Goal: Use online tool/utility: Utilize a website feature to perform a specific function

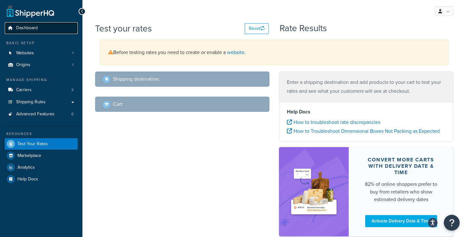
click at [44, 27] on link "Dashboard" at bounding box center [41, 28] width 73 height 12
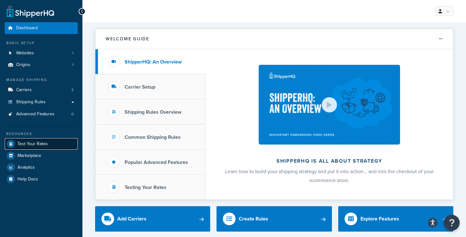
click at [46, 142] on span "Test Your Rates" at bounding box center [32, 143] width 30 height 5
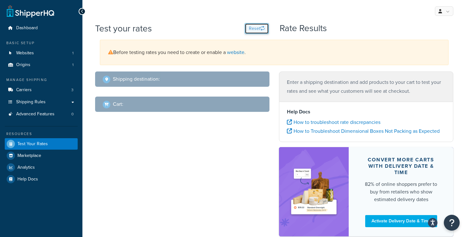
click at [255, 26] on button "Reset" at bounding box center [257, 28] width 24 height 11
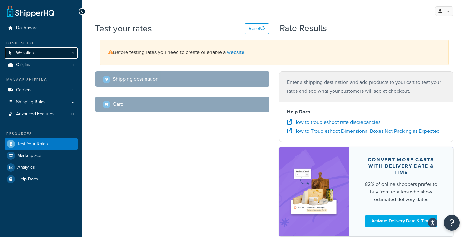
click at [40, 52] on link "Websites 1" at bounding box center [41, 53] width 73 height 12
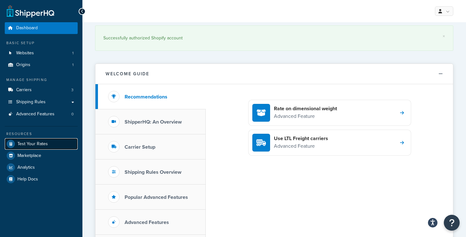
click at [58, 145] on link "Test Your Rates" at bounding box center [41, 143] width 73 height 11
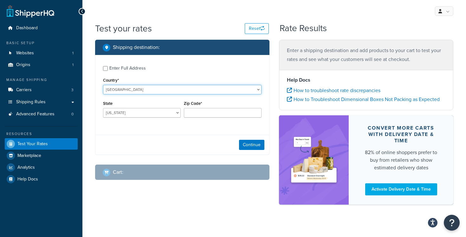
click at [155, 88] on select "[GEOGRAPHIC_DATA] [GEOGRAPHIC_DATA] [GEOGRAPHIC_DATA] [GEOGRAPHIC_DATA] [GEOGRA…" at bounding box center [182, 90] width 159 height 10
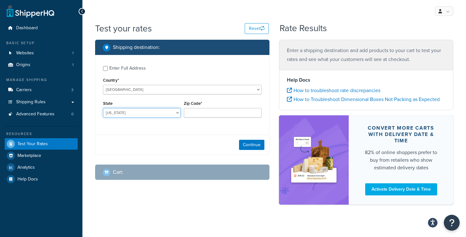
click at [134, 112] on select "Alabama Alaska American Samoa Arizona Arkansas Armed Forces Americas Armed Forc…" at bounding box center [142, 113] width 78 height 10
select select "NY"
click at [208, 112] on input "Zip Code*" at bounding box center [223, 113] width 78 height 10
type input "11217"
click at [176, 141] on div "Continue" at bounding box center [182, 144] width 174 height 20
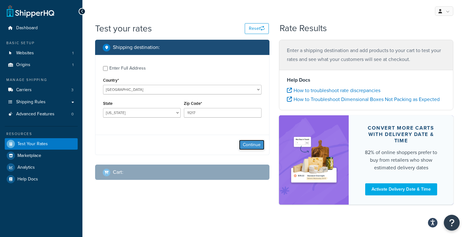
click at [244, 143] on button "Continue" at bounding box center [251, 145] width 25 height 10
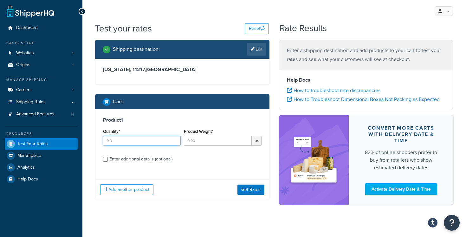
click at [160, 141] on input "Quantity*" at bounding box center [142, 141] width 78 height 10
type input "1"
click at [203, 141] on input "Product Weight*" at bounding box center [218, 141] width 68 height 10
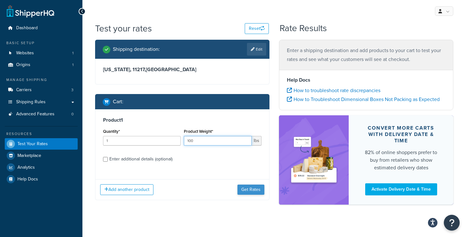
type input "100"
click at [245, 188] on button "Get Rates" at bounding box center [251, 189] width 27 height 10
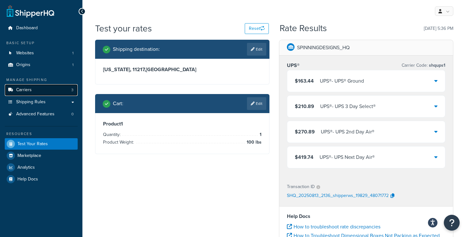
click at [58, 88] on link "Carriers 3" at bounding box center [41, 90] width 73 height 12
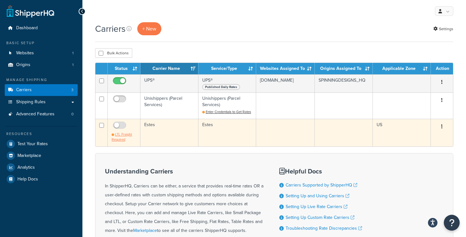
click at [130, 134] on span "LTL Freight Required" at bounding box center [122, 137] width 20 height 10
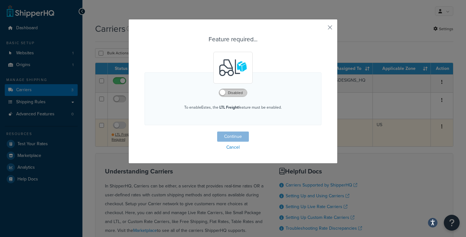
click at [230, 93] on label "Disabled" at bounding box center [233, 93] width 28 height 8
click at [234, 139] on button "Continue" at bounding box center [233, 136] width 32 height 10
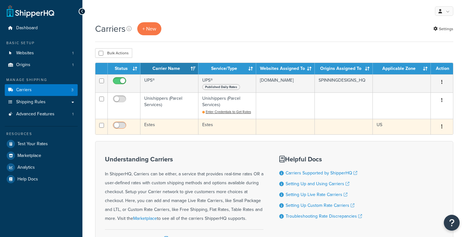
click at [122, 125] on input "checkbox" at bounding box center [120, 127] width 17 height 8
checkbox input "true"
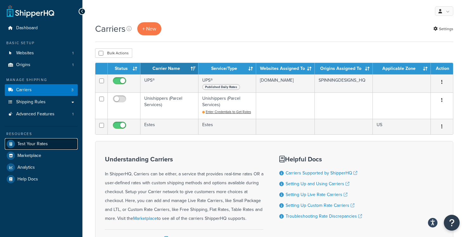
click at [45, 146] on span "Test Your Rates" at bounding box center [32, 143] width 30 height 5
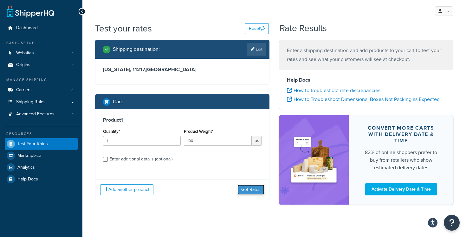
click at [251, 189] on button "Get Rates" at bounding box center [251, 189] width 27 height 10
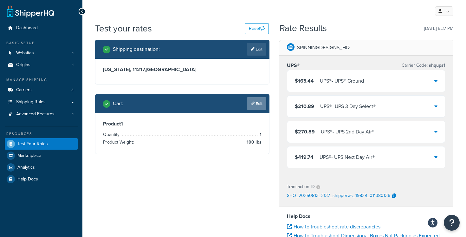
click at [256, 101] on link "Edit" at bounding box center [256, 103] width 19 height 13
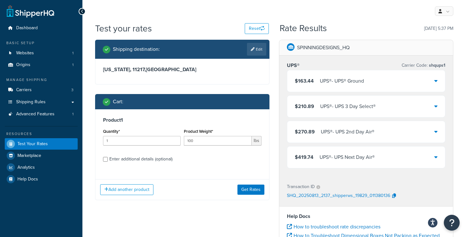
click at [164, 160] on div "Enter additional details (optional)" at bounding box center [140, 158] width 63 height 9
click at [108, 160] on input "Enter additional details (optional)" at bounding box center [105, 159] width 5 height 5
checkbox input "true"
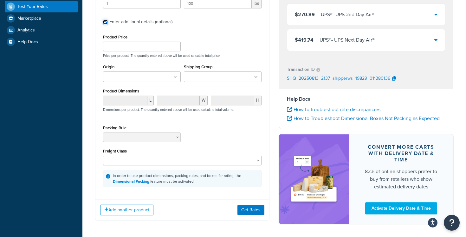
scroll to position [123, 0]
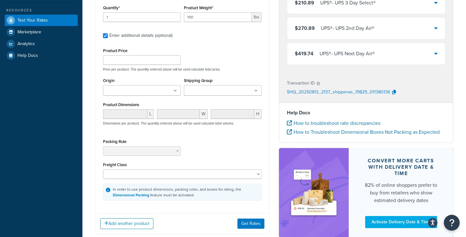
click at [248, 89] on ul at bounding box center [223, 90] width 78 height 10
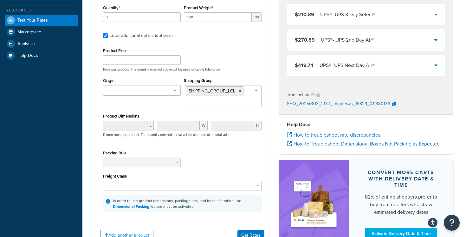
click at [233, 59] on div "Product Price Price per product. The quantity entered above will be used calcul…" at bounding box center [182, 58] width 162 height 25
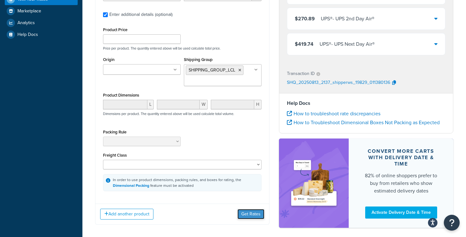
click at [247, 212] on button "Get Rates" at bounding box center [251, 214] width 27 height 10
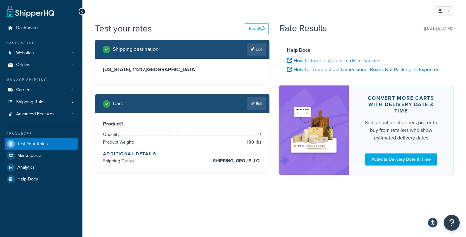
scroll to position [0, 0]
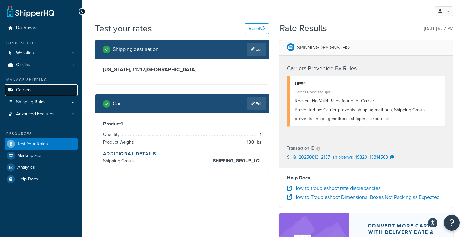
click at [61, 91] on link "Carriers 3" at bounding box center [41, 90] width 73 height 12
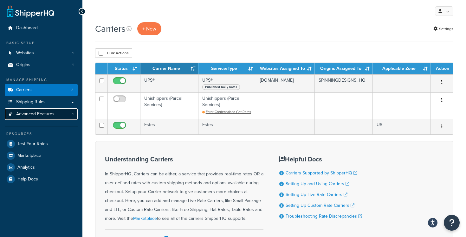
click at [66, 118] on link "Advanced Features 1" at bounding box center [41, 114] width 73 height 12
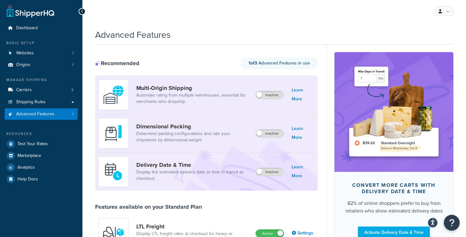
scroll to position [22, 0]
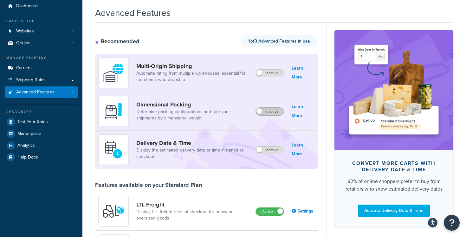
click at [264, 112] on label "Inactive" at bounding box center [270, 112] width 28 height 8
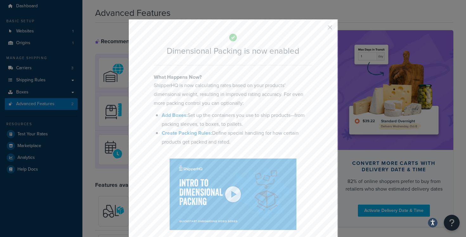
click at [322, 29] on button "button" at bounding box center [321, 30] width 2 height 2
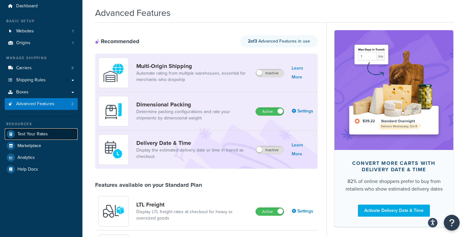
click at [45, 131] on span "Test Your Rates" at bounding box center [32, 133] width 30 height 5
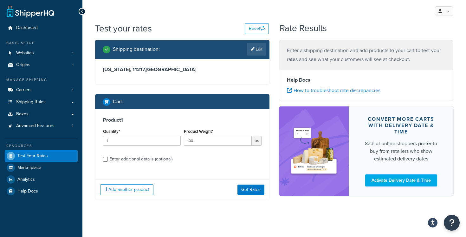
click at [168, 157] on div "Enter additional details (optional)" at bounding box center [140, 158] width 63 height 9
click at [108, 157] on input "Enter additional details (optional)" at bounding box center [105, 159] width 5 height 5
checkbox input "true"
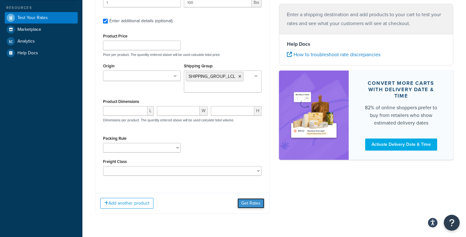
click at [252, 202] on button "Get Rates" at bounding box center [251, 203] width 27 height 10
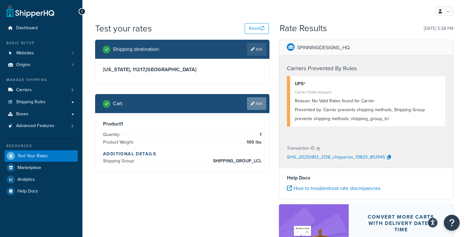
click at [257, 105] on link "Edit" at bounding box center [256, 103] width 19 height 13
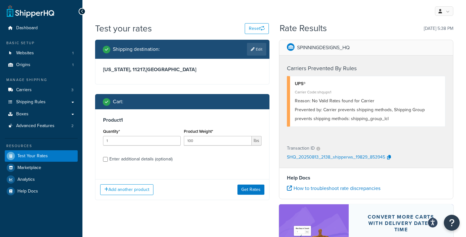
click at [148, 158] on div "Enter additional details (optional)" at bounding box center [140, 158] width 63 height 9
click at [108, 158] on input "Enter additional details (optional)" at bounding box center [105, 159] width 5 height 5
checkbox input "true"
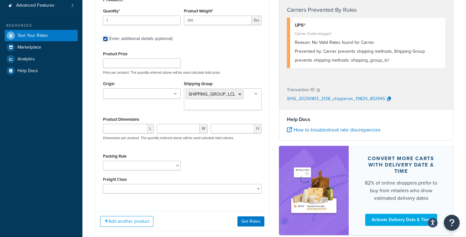
scroll to position [121, 0]
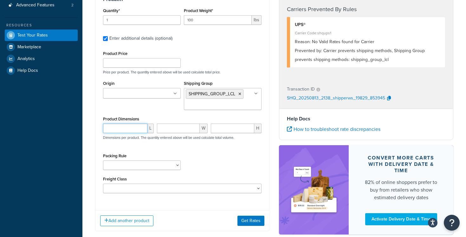
click at [128, 128] on input "number" at bounding box center [125, 128] width 44 height 10
type input "70"
type input "20"
click at [246, 219] on button "Get Rates" at bounding box center [251, 220] width 27 height 10
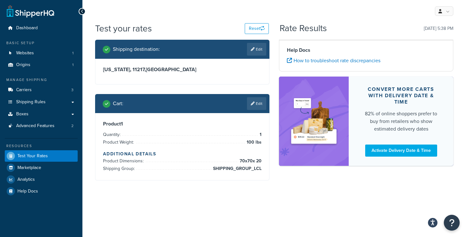
scroll to position [0, 0]
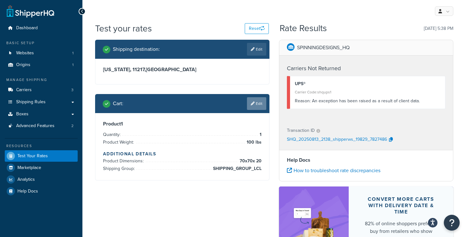
click at [254, 104] on link "Edit" at bounding box center [256, 103] width 19 height 13
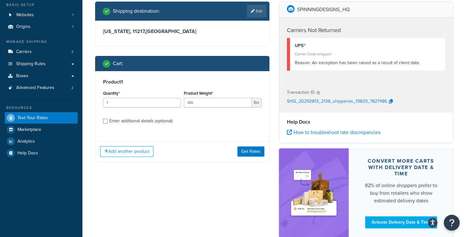
scroll to position [77, 0]
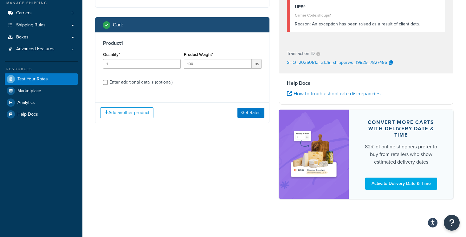
click at [163, 84] on div "Enter additional details (optional)" at bounding box center [140, 82] width 63 height 9
click at [108, 84] on input "Enter additional details (optional)" at bounding box center [105, 82] width 5 height 5
checkbox input "true"
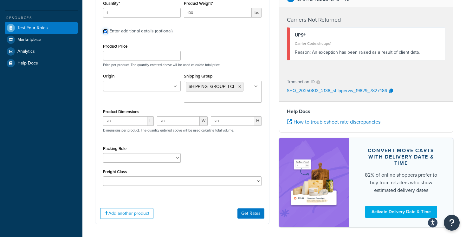
scroll to position [141, 0]
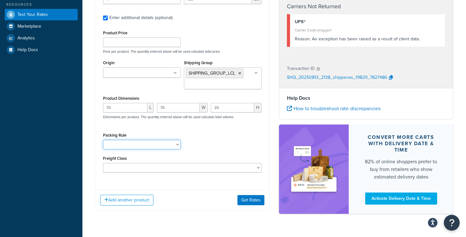
click at [174, 143] on select "48_FLOOR" at bounding box center [142, 145] width 78 height 10
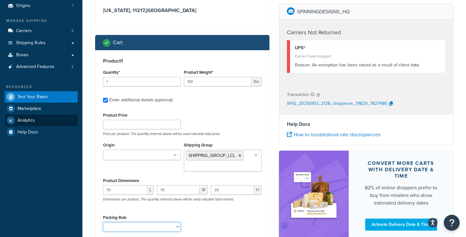
scroll to position [0, 0]
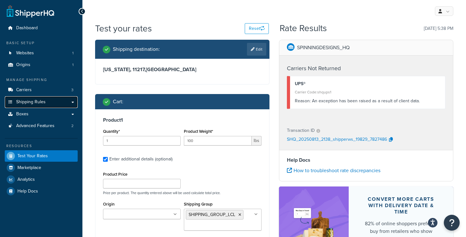
click at [69, 102] on link "Shipping Rules" at bounding box center [41, 102] width 73 height 12
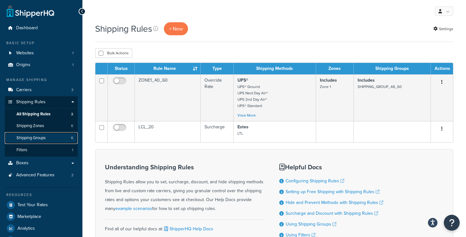
click at [61, 136] on link "Shipping Groups 6" at bounding box center [41, 138] width 73 height 12
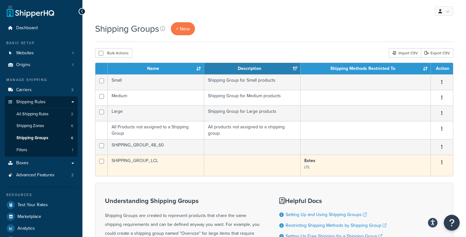
click at [151, 161] on td "SHIPPING_GROUP_LCL" at bounding box center [156, 164] width 96 height 21
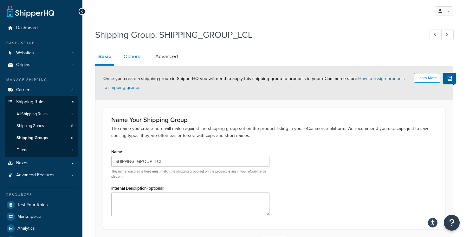
click at [129, 53] on link "Optional" at bounding box center [133, 56] width 25 height 15
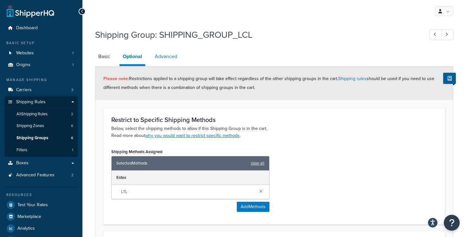
click at [160, 58] on link "Advanced" at bounding box center [166, 56] width 29 height 15
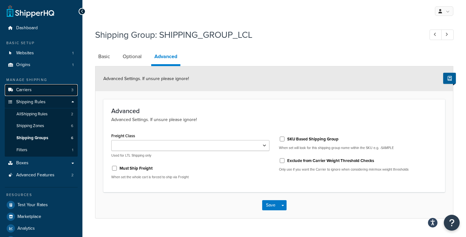
click at [51, 92] on link "Carriers 3" at bounding box center [41, 90] width 73 height 12
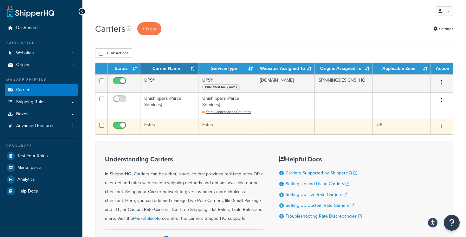
click at [171, 127] on td "Estes" at bounding box center [170, 127] width 58 height 16
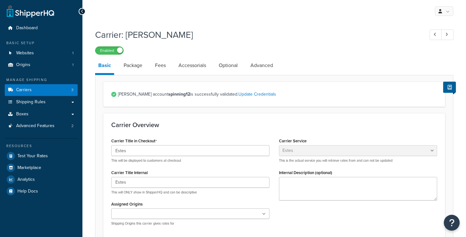
select select "estesFreight"
click at [132, 67] on link "Package" at bounding box center [133, 65] width 25 height 15
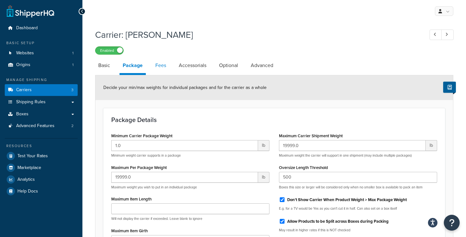
click at [155, 66] on link "Fees" at bounding box center [160, 65] width 17 height 15
select select "AFTER"
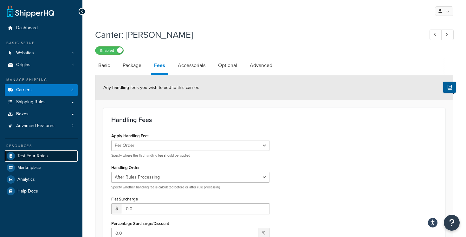
click at [49, 156] on link "Test Your Rates" at bounding box center [41, 155] width 73 height 11
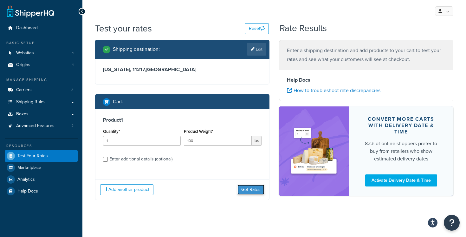
click at [252, 191] on button "Get Rates" at bounding box center [251, 189] width 27 height 10
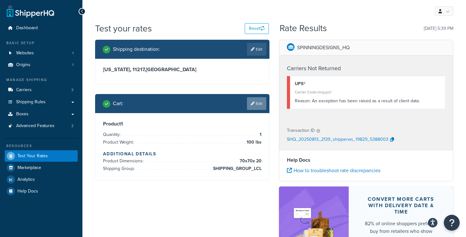
click at [256, 102] on link "Edit" at bounding box center [256, 103] width 19 height 13
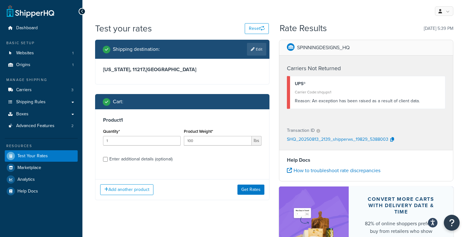
click at [162, 160] on div "Enter additional details (optional)" at bounding box center [140, 158] width 63 height 9
click at [108, 160] on input "Enter additional details (optional)" at bounding box center [105, 159] width 5 height 5
checkbox input "true"
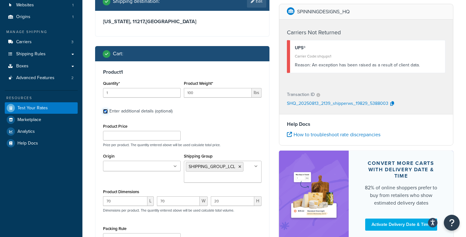
scroll to position [52, 0]
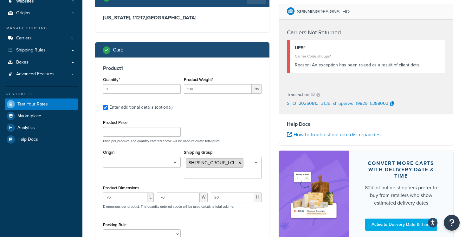
click at [241, 164] on icon at bounding box center [240, 163] width 3 height 4
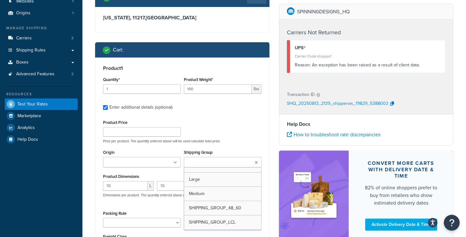
click at [239, 135] on div "Product Price Price per product. The quantity entered above will be used calcul…" at bounding box center [182, 130] width 162 height 25
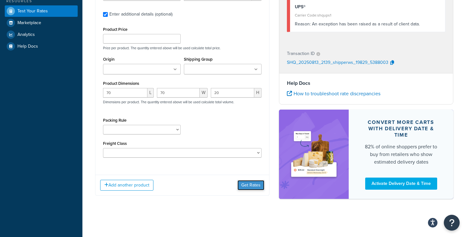
click at [254, 182] on button "Get Rates" at bounding box center [251, 185] width 27 height 10
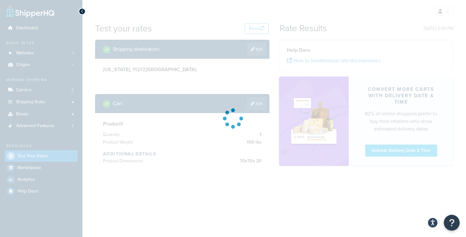
scroll to position [0, 0]
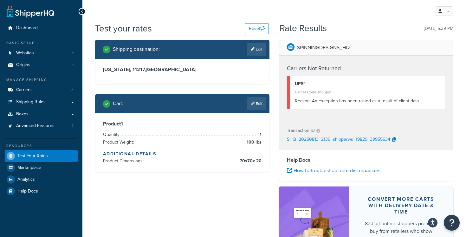
click at [336, 139] on p "SHQ_20250813_2139_shipperws_19829_39955634" at bounding box center [338, 140] width 103 height 10
click at [257, 104] on link "Edit" at bounding box center [256, 103] width 19 height 13
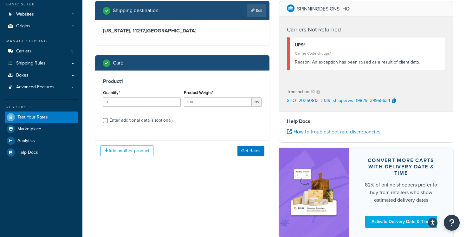
scroll to position [43, 0]
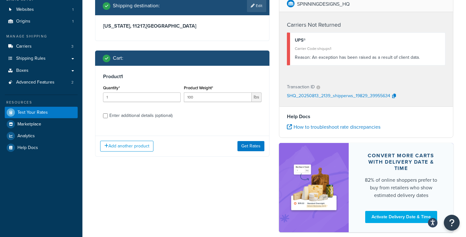
click at [167, 118] on div "Enter additional details (optional)" at bounding box center [140, 115] width 63 height 9
click at [108, 118] on input "Enter additional details (optional)" at bounding box center [105, 115] width 5 height 5
checkbox input "true"
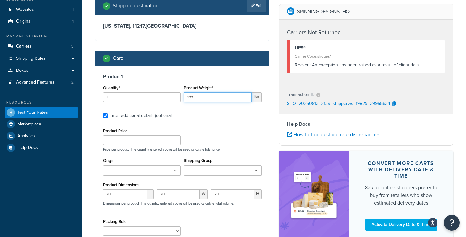
drag, startPoint x: 203, startPoint y: 97, endPoint x: 167, endPoint y: 93, distance: 35.8
click at [172, 93] on div "Quantity* 1 Product Weight* 100 lbs" at bounding box center [182, 94] width 162 height 23
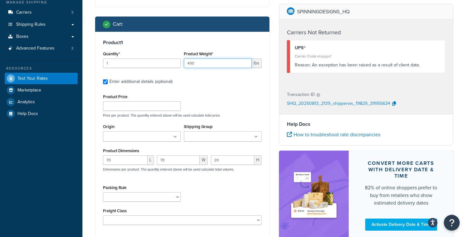
scroll to position [100, 0]
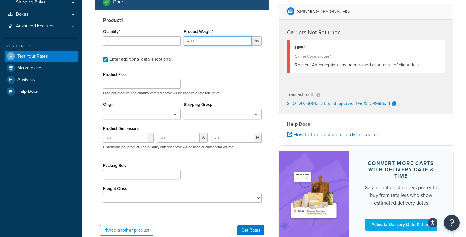
type input "400"
click at [171, 113] on ul at bounding box center [142, 114] width 78 height 10
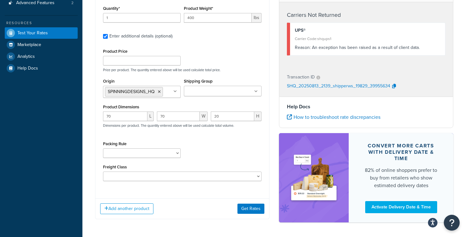
scroll to position [126, 0]
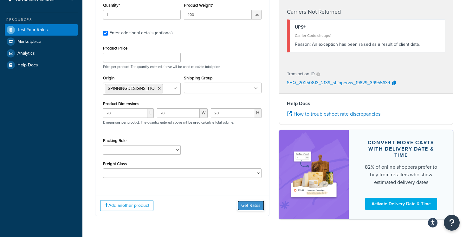
click at [253, 205] on button "Get Rates" at bounding box center [251, 205] width 27 height 10
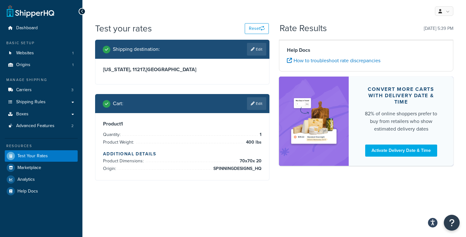
scroll to position [0, 0]
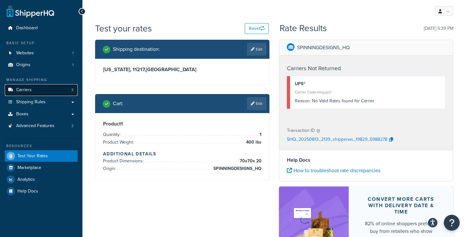
click at [56, 93] on link "Carriers 3" at bounding box center [41, 90] width 73 height 12
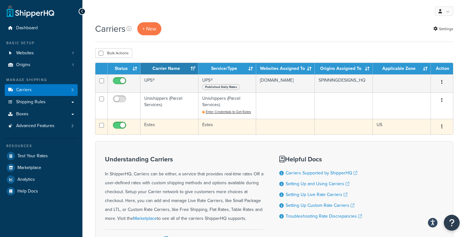
click at [183, 128] on td "Estes" at bounding box center [170, 127] width 58 height 16
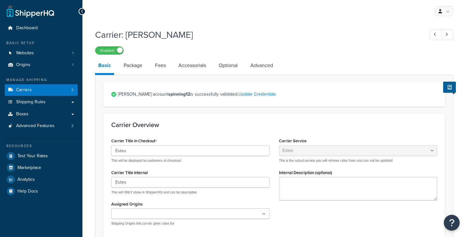
select select "estesFreight"
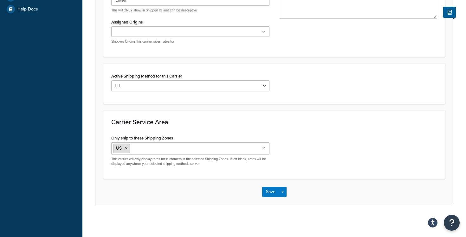
click at [127, 149] on icon at bounding box center [126, 148] width 3 height 4
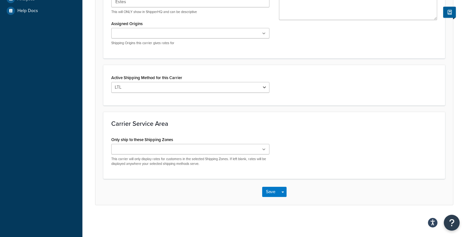
click at [312, 133] on div "Carrier Service Area Only ship to these Shipping Zones US 48 US APO US Zone 1 Z…" at bounding box center [274, 145] width 342 height 67
click at [271, 193] on button "Save" at bounding box center [270, 191] width 17 height 10
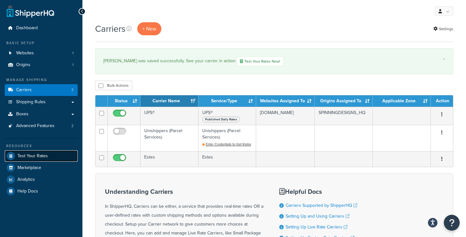
click at [52, 159] on link "Test Your Rates" at bounding box center [41, 155] width 73 height 11
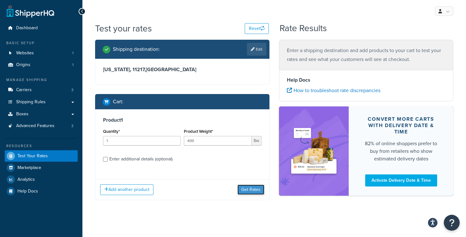
click at [244, 190] on button "Get Rates" at bounding box center [251, 189] width 27 height 10
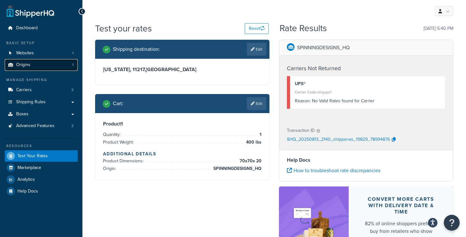
click at [52, 66] on link "Origins 1" at bounding box center [41, 65] width 73 height 12
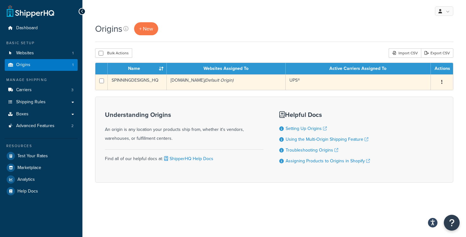
click at [230, 79] on td "[DOMAIN_NAME] (Default Origin)" at bounding box center [226, 82] width 119 height 16
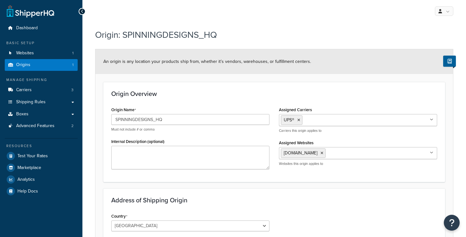
select select "30"
click at [320, 119] on input "Assigned Carriers" at bounding box center [332, 119] width 56 height 7
click at [217, 131] on p "Must not include # or comma" at bounding box center [190, 129] width 158 height 5
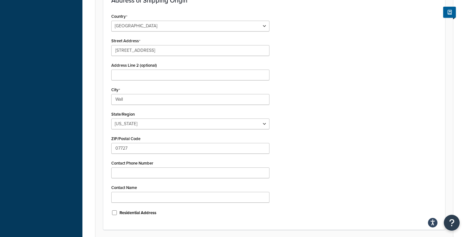
scroll to position [250, 0]
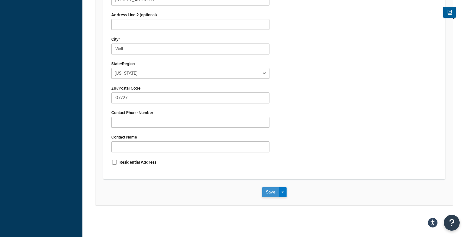
click at [270, 190] on button "Save" at bounding box center [270, 192] width 17 height 10
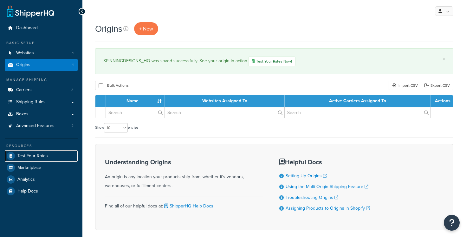
click at [57, 153] on link "Test Your Rates" at bounding box center [41, 155] width 73 height 11
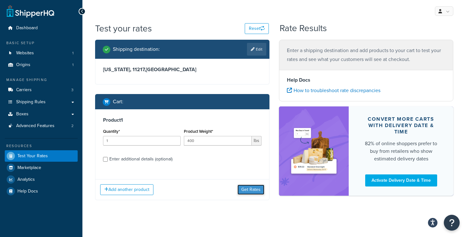
click at [251, 189] on button "Get Rates" at bounding box center [251, 189] width 27 height 10
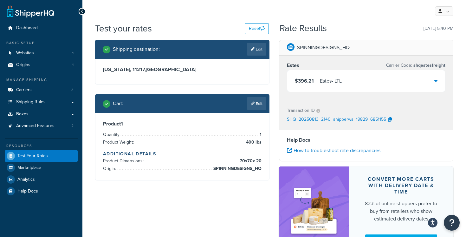
click at [433, 81] on div "$396.21 [PERSON_NAME] - LTL" at bounding box center [366, 81] width 158 height 22
